Goal: Transaction & Acquisition: Book appointment/travel/reservation

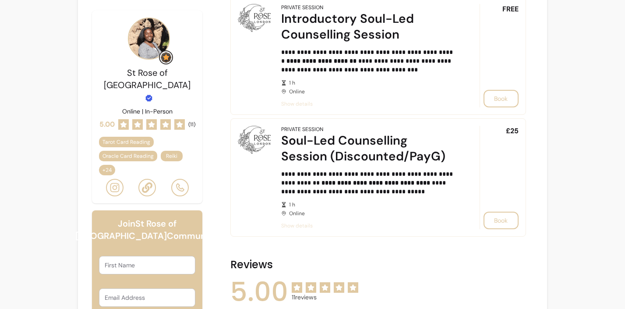
scroll to position [1223, 0]
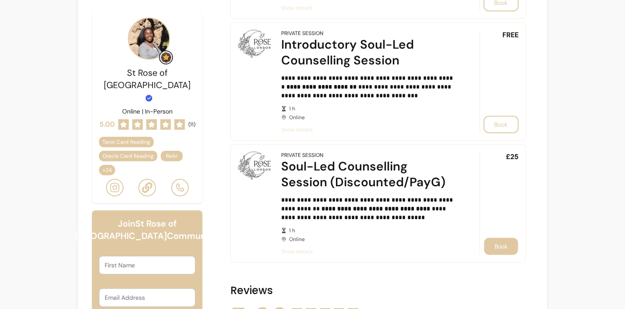
click at [503, 245] on button "Book" at bounding box center [501, 246] width 34 height 17
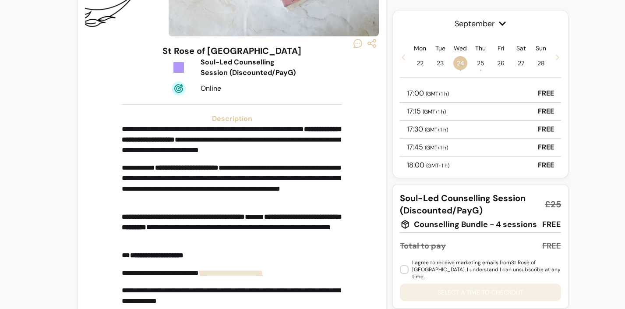
scroll to position [116, 0]
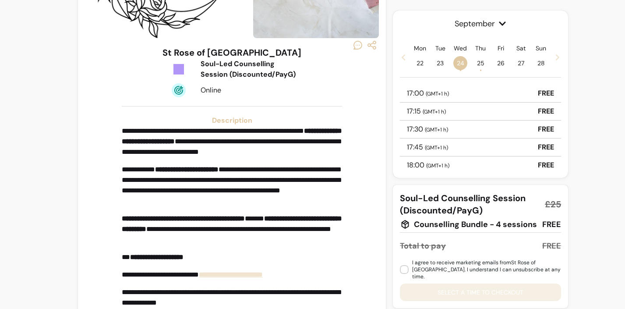
click at [467, 97] on div "17:00 ( GMT+1 h ) FREE" at bounding box center [480, 94] width 161 height 18
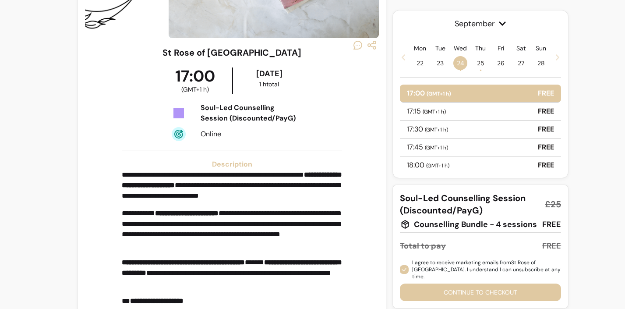
click at [457, 287] on button "Continue to checkout" at bounding box center [480, 292] width 161 height 18
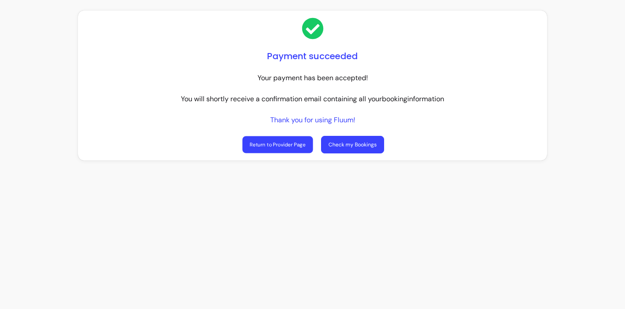
click at [291, 149] on link "Return to Provider Page" at bounding box center [277, 144] width 71 height 17
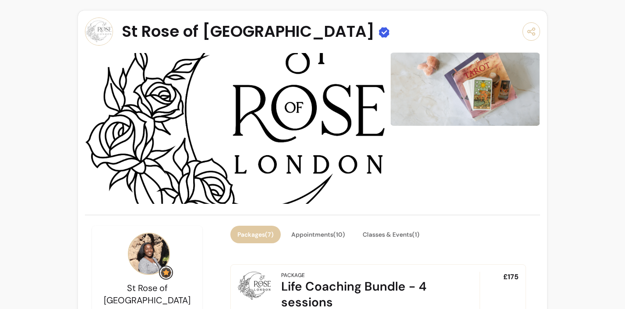
scroll to position [21, 0]
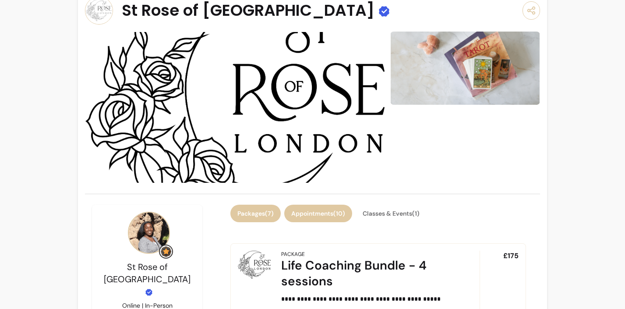
click at [313, 212] on button "Appointments ( 10 )" at bounding box center [318, 214] width 68 height 18
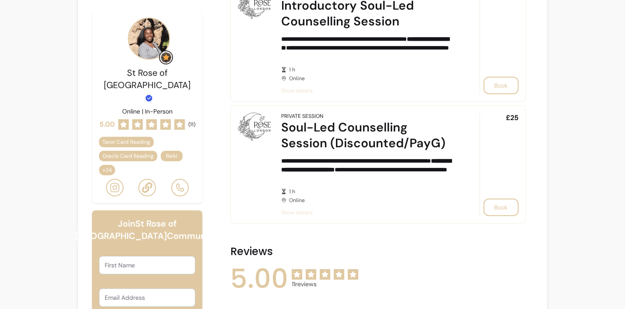
scroll to position [1161, 0]
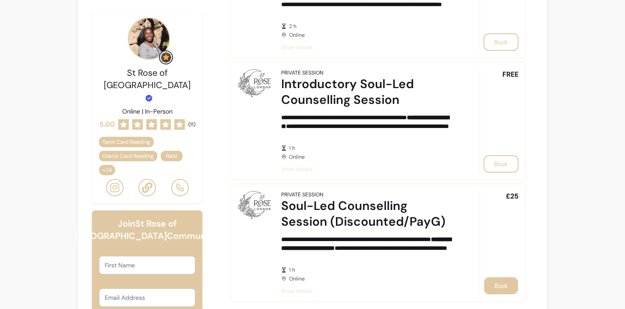
click at [497, 284] on button "Book" at bounding box center [501, 285] width 34 height 17
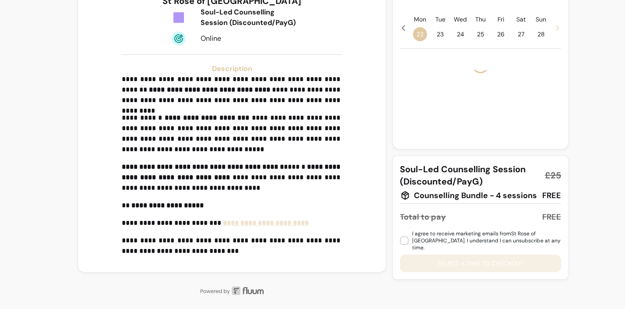
scroll to position [167, 0]
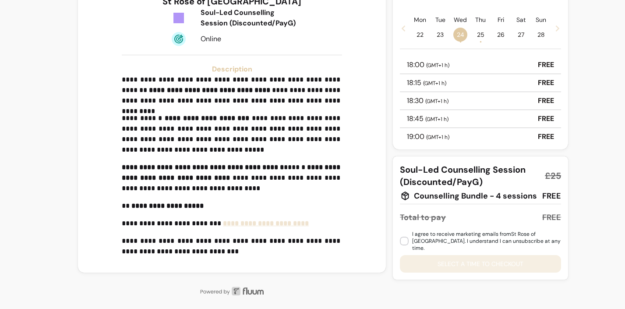
click at [459, 67] on div "18:00 ( GMT+1 h ) FREE" at bounding box center [480, 65] width 161 height 18
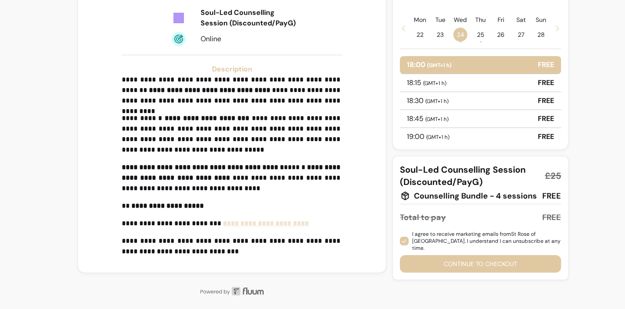
click at [427, 257] on button "Continue to checkout" at bounding box center [480, 264] width 161 height 18
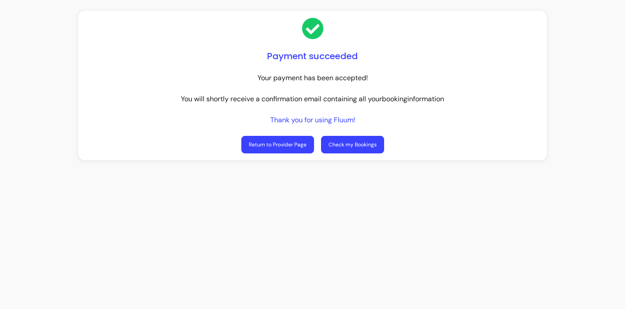
click at [301, 148] on link "Return to Provider Page" at bounding box center [277, 145] width 73 height 18
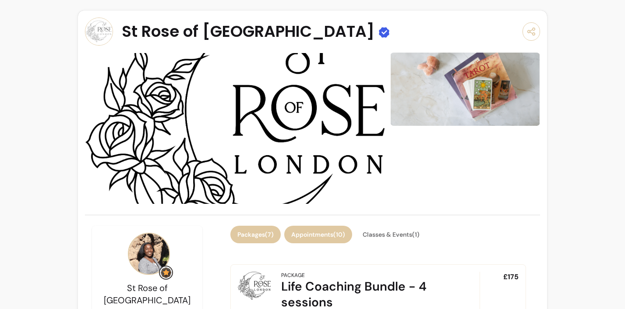
click at [345, 235] on button "Appointments ( 10 )" at bounding box center [318, 235] width 68 height 18
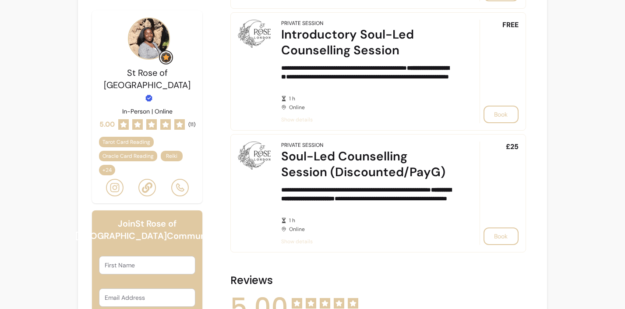
scroll to position [1225, 0]
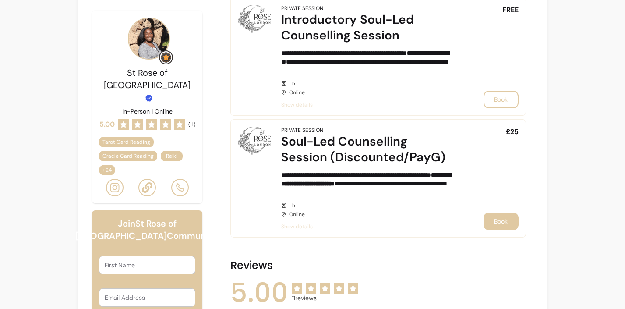
click at [490, 220] on button "Book" at bounding box center [501, 221] width 35 height 18
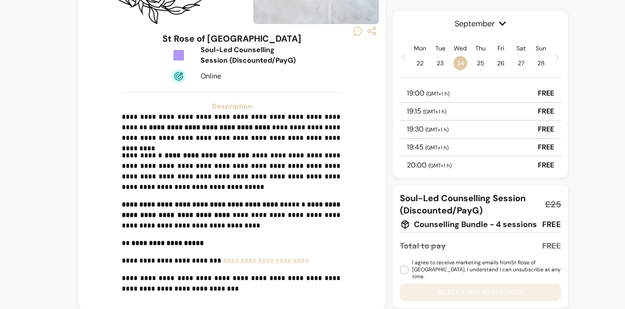
scroll to position [129, 0]
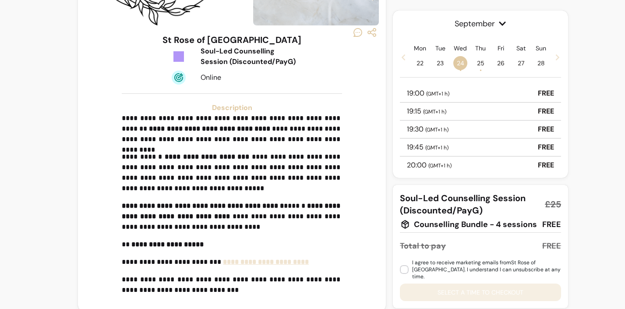
click at [478, 94] on div "19:00 ( GMT+1 h ) FREE" at bounding box center [480, 94] width 161 height 18
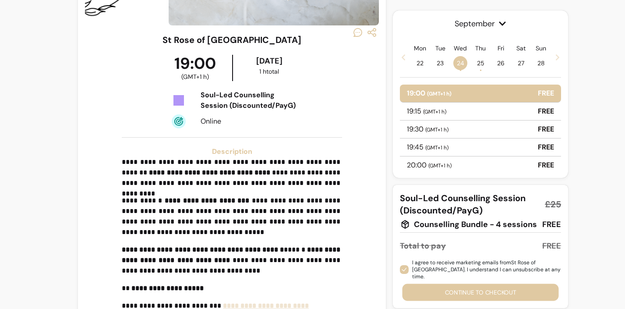
click at [440, 284] on button "Continue to checkout" at bounding box center [481, 292] width 156 height 17
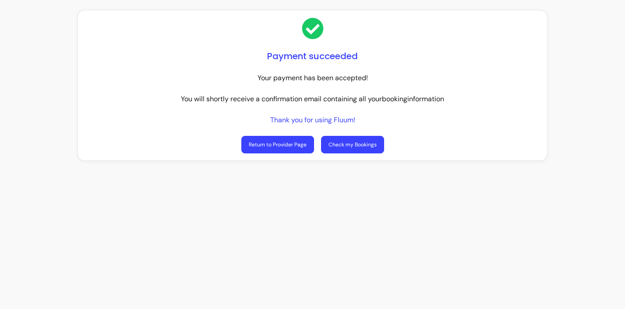
click at [266, 148] on link "Return to Provider Page" at bounding box center [277, 145] width 73 height 18
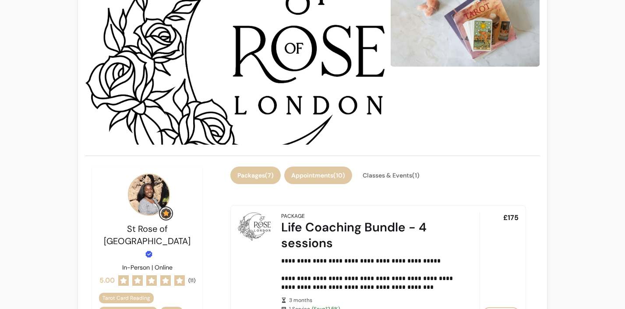
scroll to position [60, 0]
click at [340, 173] on button "Appointments ( 10 )" at bounding box center [318, 174] width 66 height 17
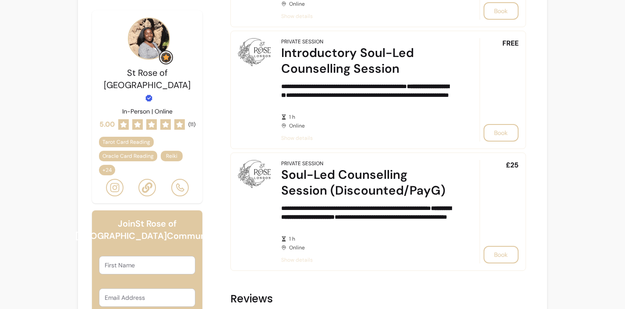
scroll to position [1192, 0]
click at [515, 258] on button "Book" at bounding box center [501, 254] width 35 height 18
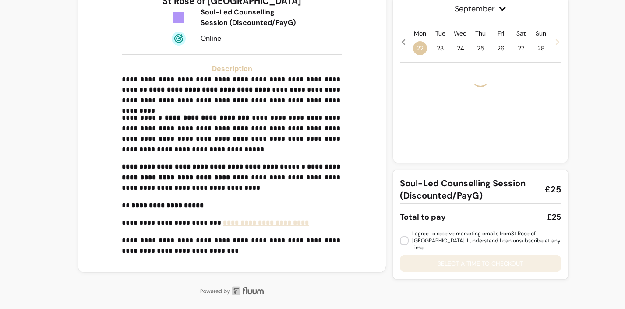
scroll to position [167, 0]
click at [448, 80] on span "( GMT+1 h )" at bounding box center [439, 79] width 23 height 7
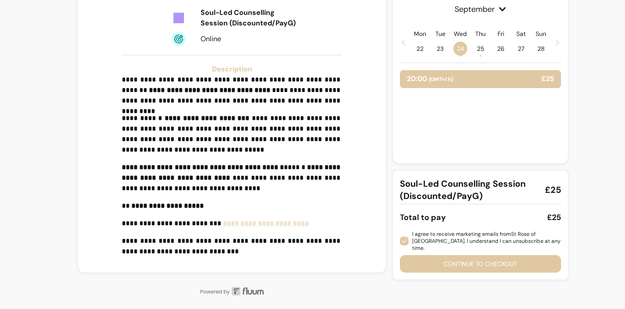
click at [435, 258] on button "Continue to checkout" at bounding box center [480, 264] width 161 height 18
